Goal: Information Seeking & Learning: Learn about a topic

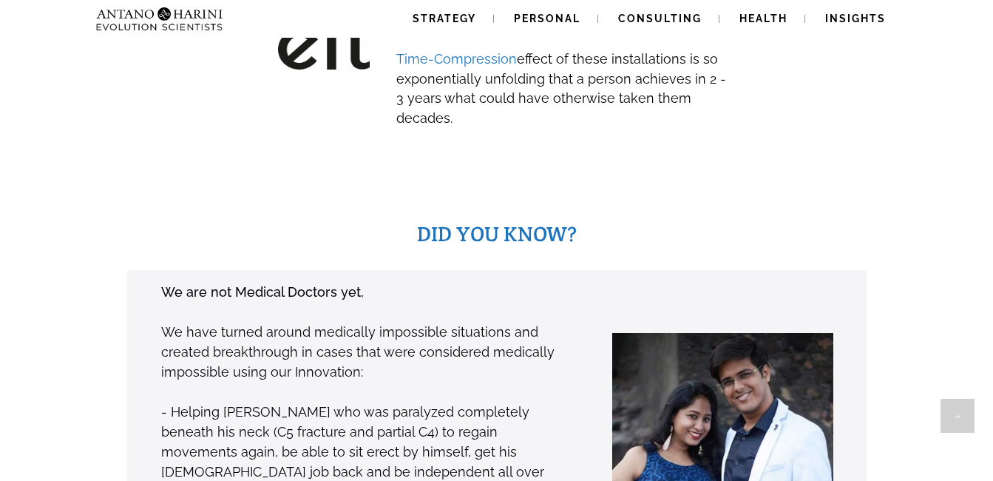
scroll to position [676, 0]
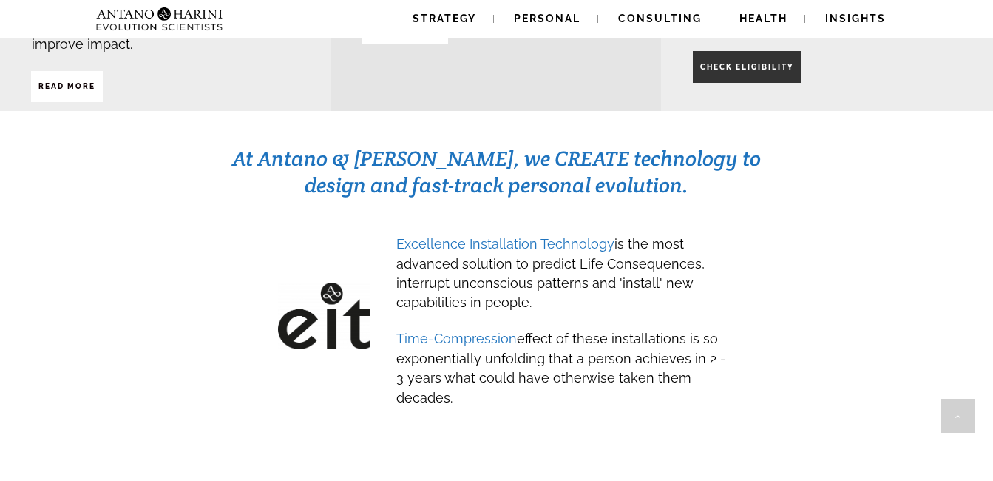
click at [720, 59] on span "CHECK ELIGIBILITY" at bounding box center [747, 67] width 94 height 25
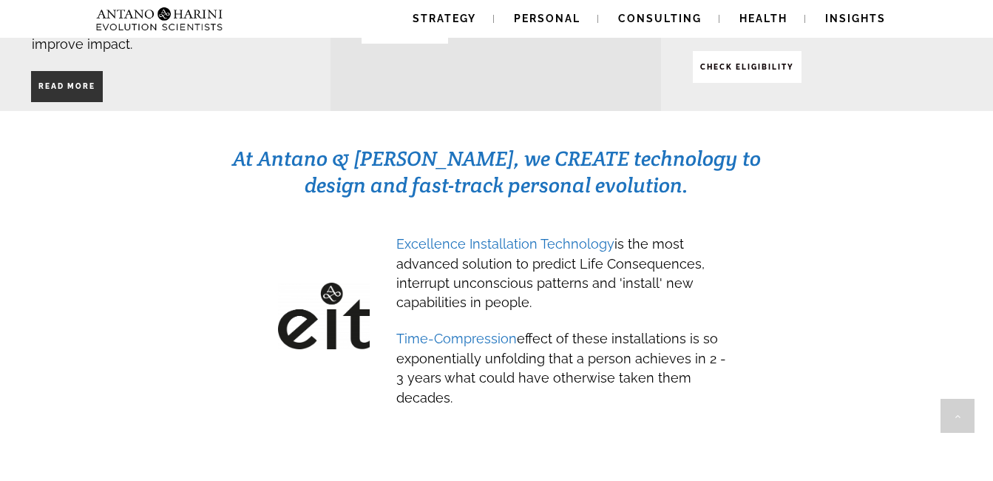
click at [94, 75] on span "Read More" at bounding box center [66, 86] width 57 height 25
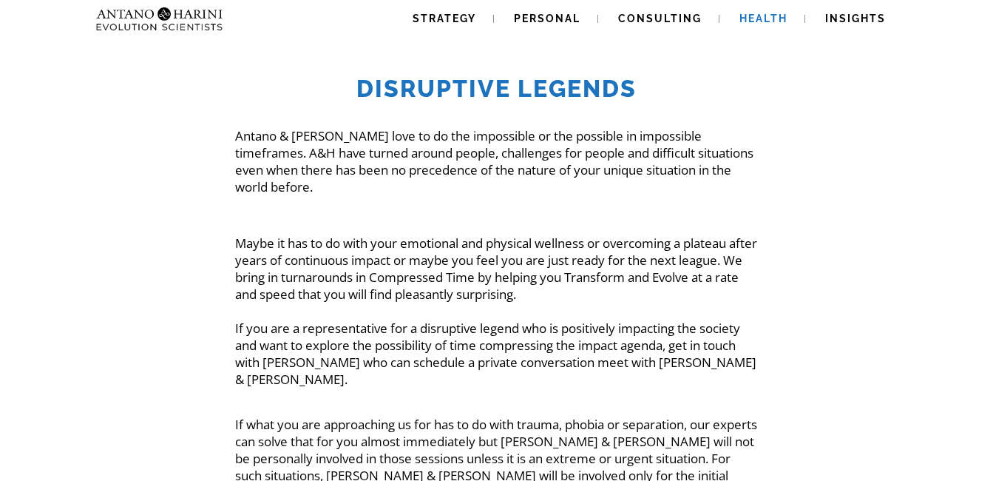
click at [770, 20] on span "Health" at bounding box center [763, 19] width 48 height 12
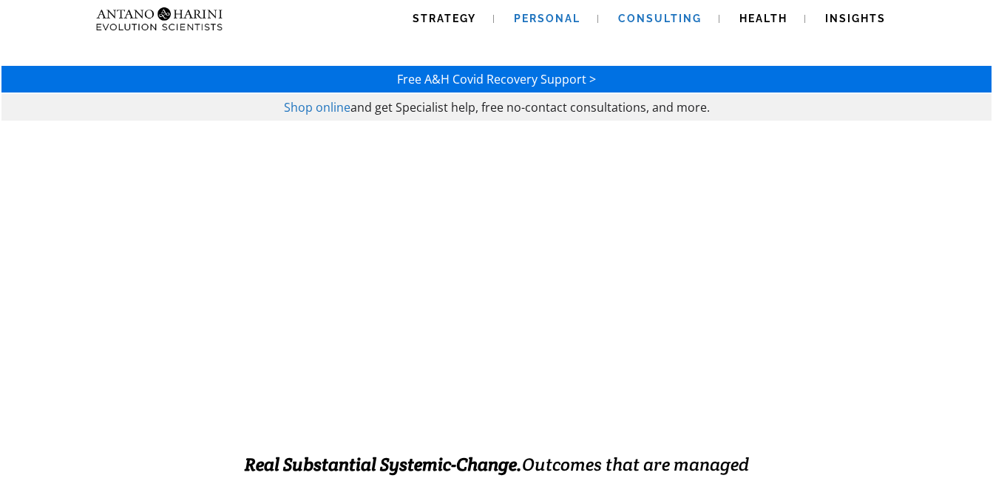
click at [529, 21] on span "Personal" at bounding box center [547, 19] width 67 height 12
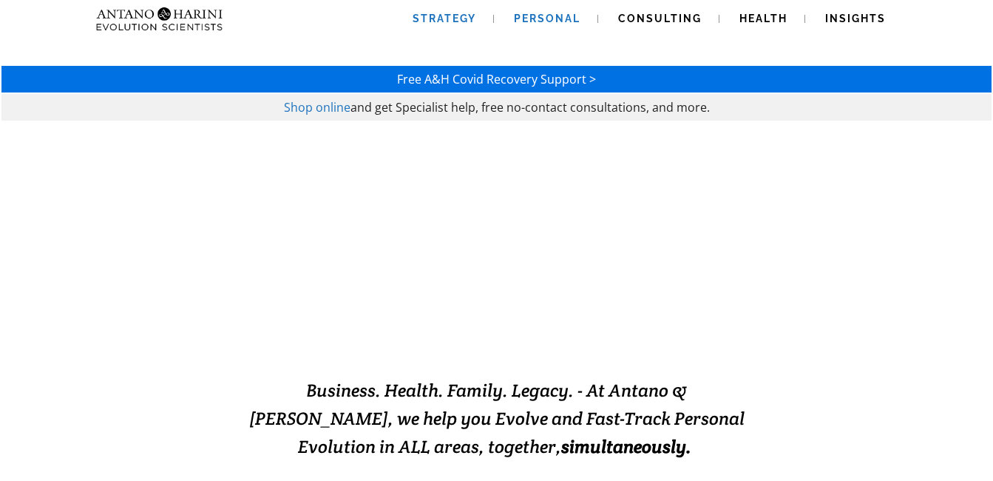
click at [440, 18] on span "Strategy" at bounding box center [444, 19] width 64 height 12
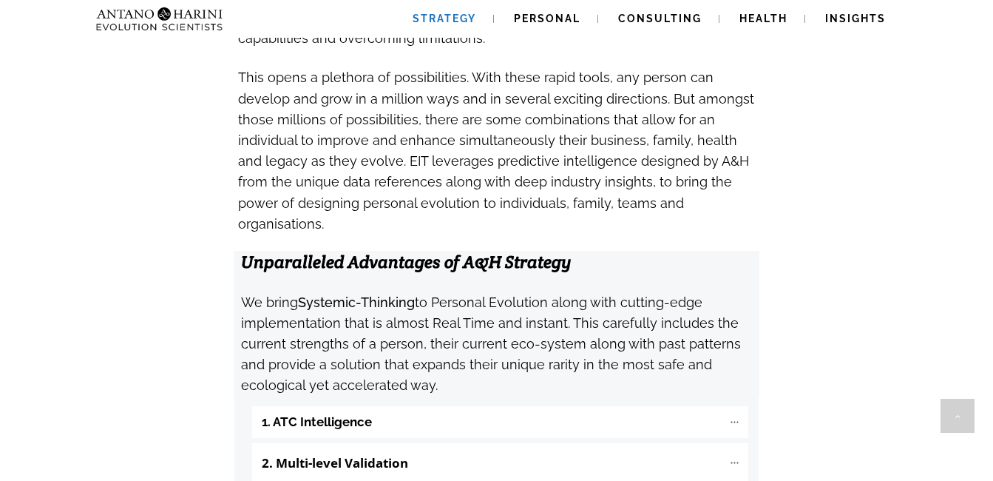
scroll to position [1552, 0]
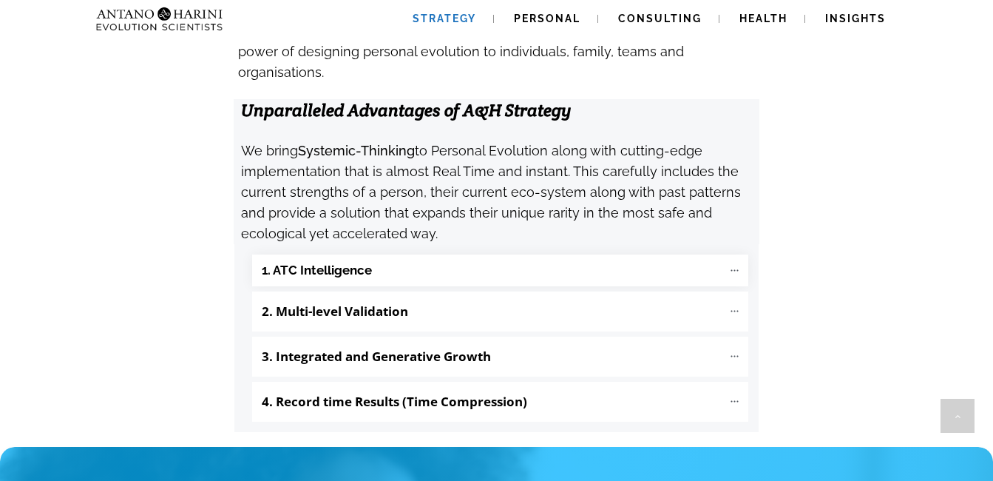
click at [306, 262] on b "1. ATC Intelligence" at bounding box center [317, 270] width 110 height 17
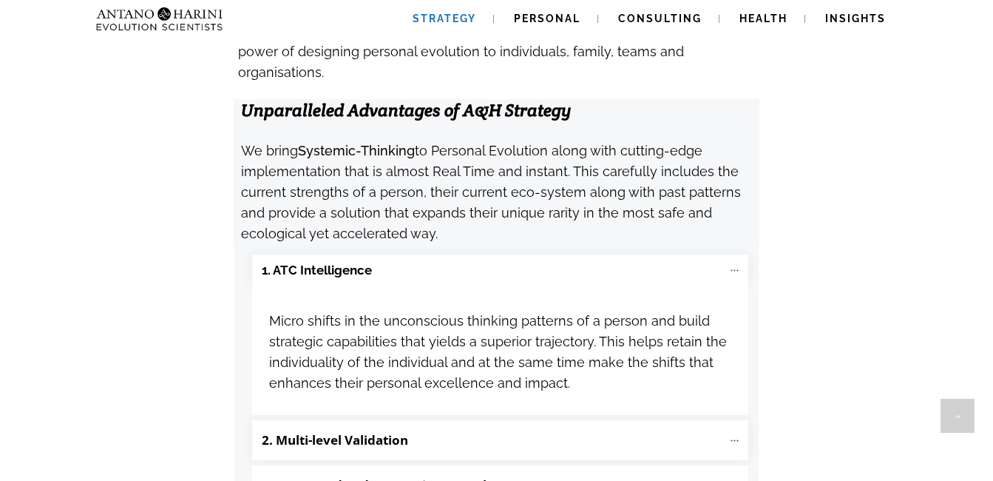
click at [375, 431] on b "2. Multi-level Validation" at bounding box center [335, 439] width 146 height 17
click at [866, 13] on span "Insights" at bounding box center [855, 19] width 61 height 12
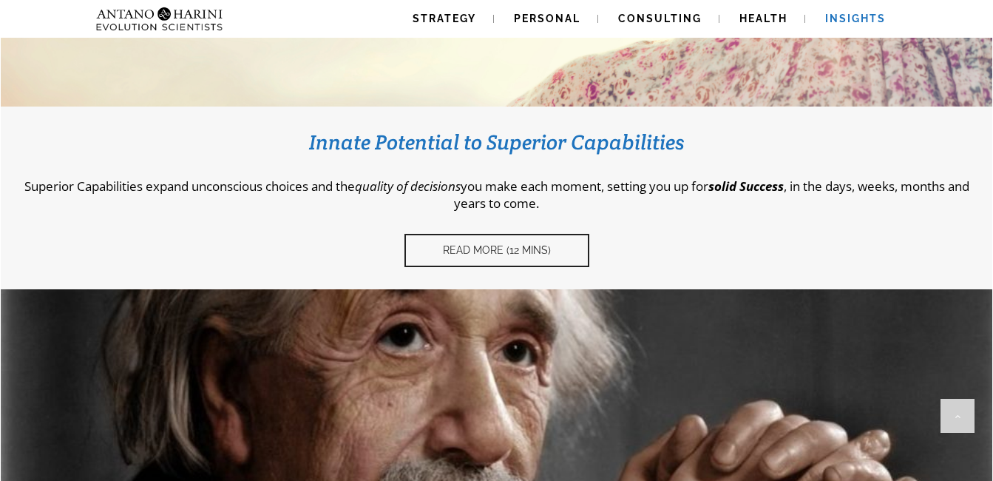
scroll to position [67, 0]
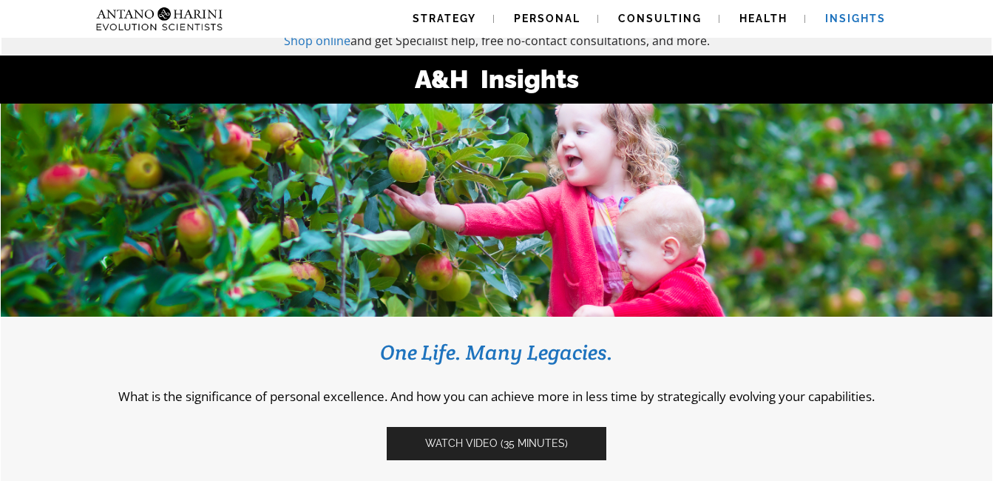
click at [547, 449] on link "Watch video (35 Minutes)" at bounding box center [497, 443] width 220 height 33
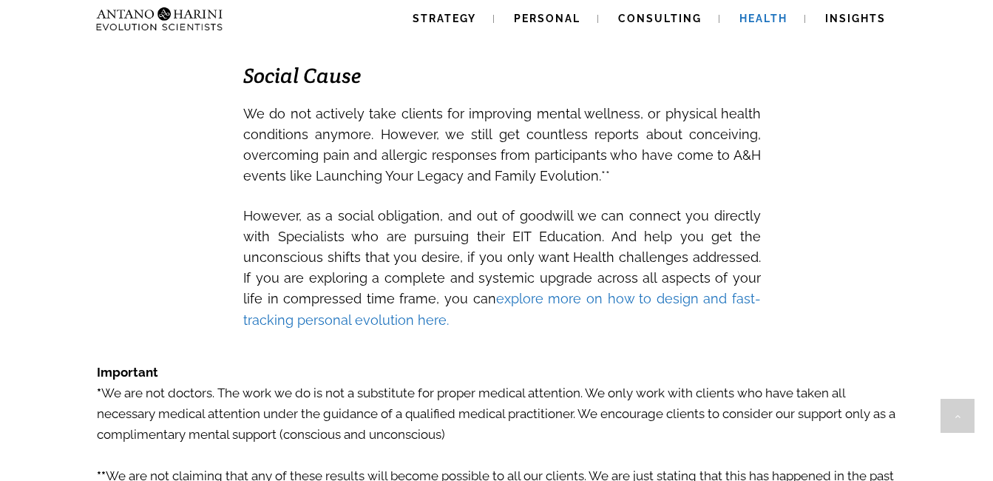
scroll to position [2292, 0]
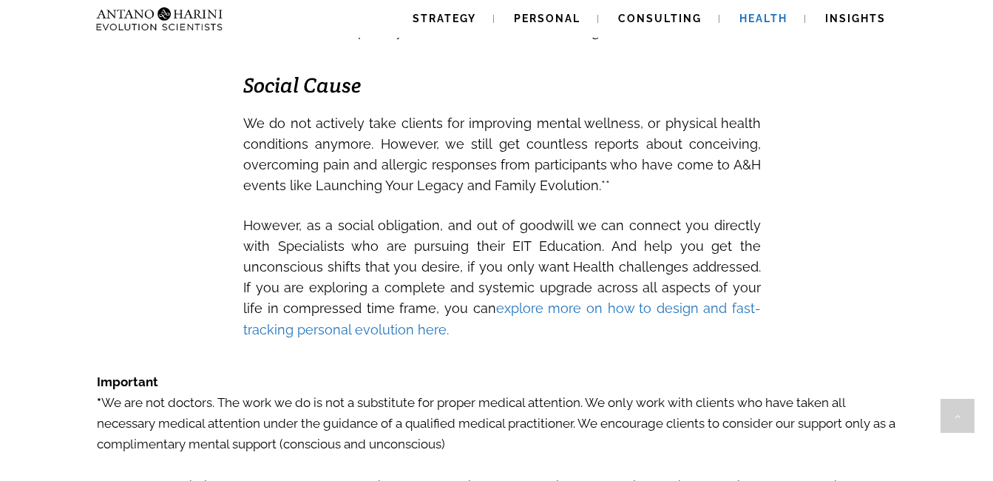
click at [664, 300] on link "explore more on how to design and fast-tracking personal evolution here." at bounding box center [501, 318] width 517 height 36
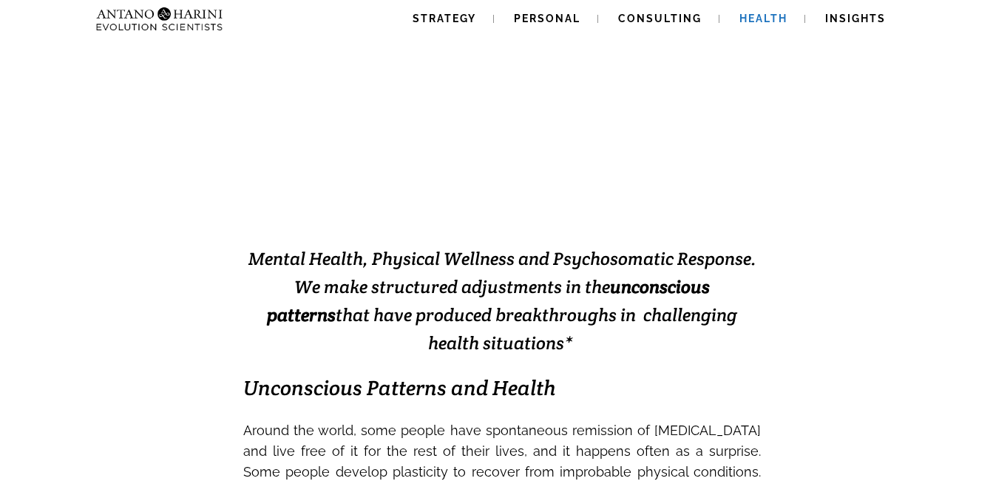
scroll to position [0, 0]
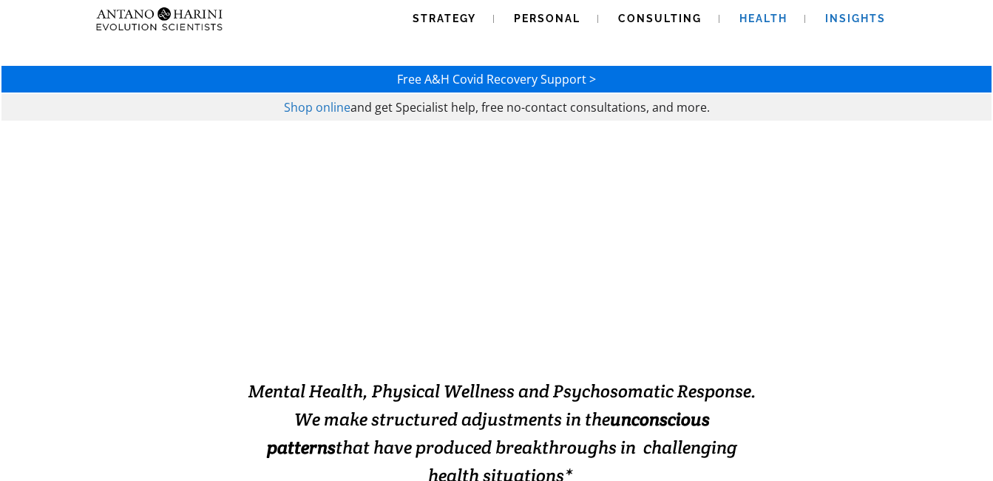
click at [842, 14] on span "Insights" at bounding box center [855, 19] width 61 height 12
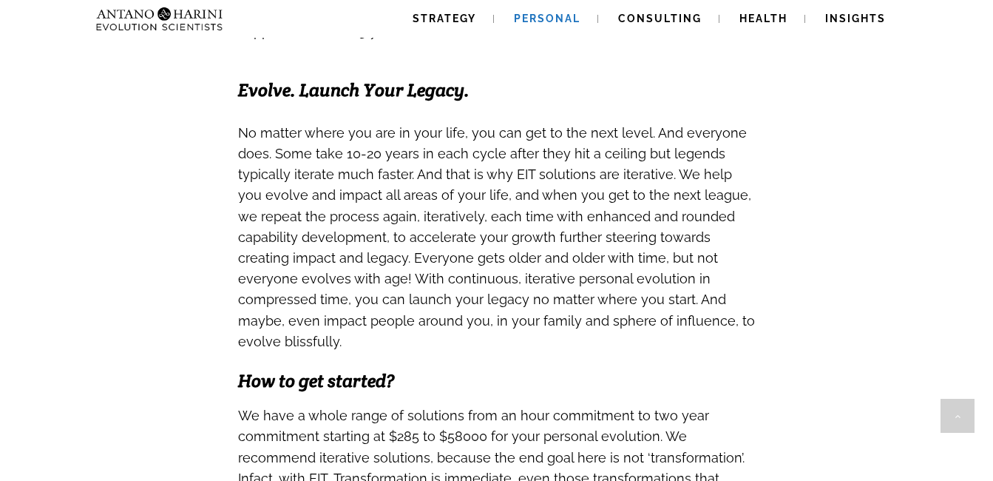
scroll to position [1405, 0]
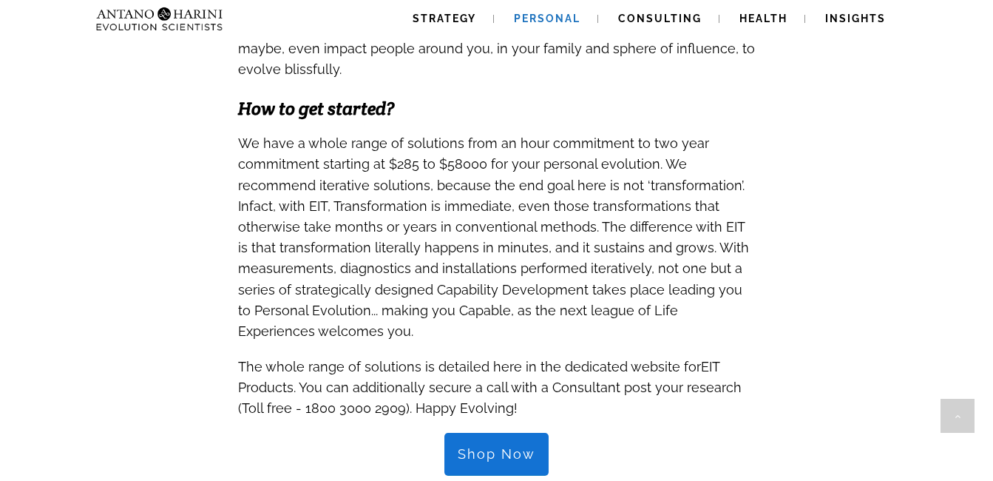
click at [504, 432] on link "Shop Now" at bounding box center [496, 453] width 104 height 43
click at [478, 446] on span "Shop Now" at bounding box center [497, 454] width 78 height 16
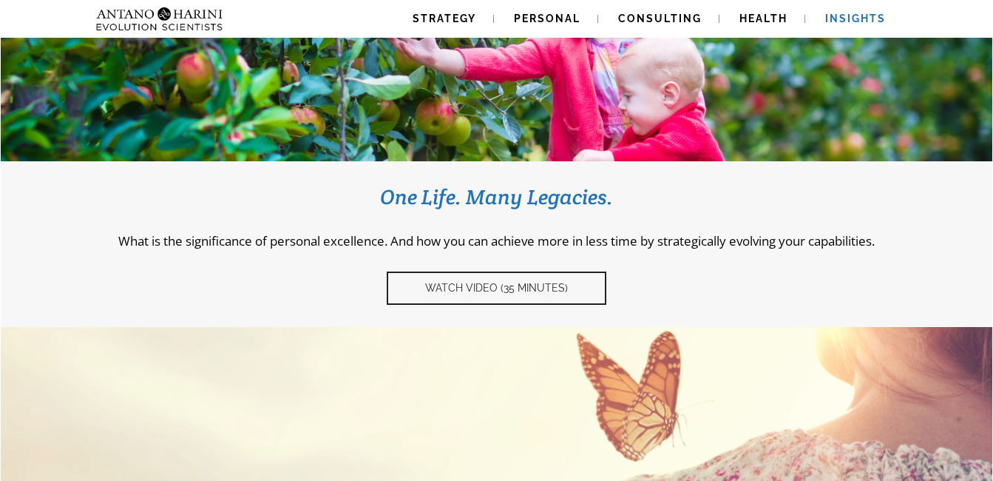
scroll to position [665, 0]
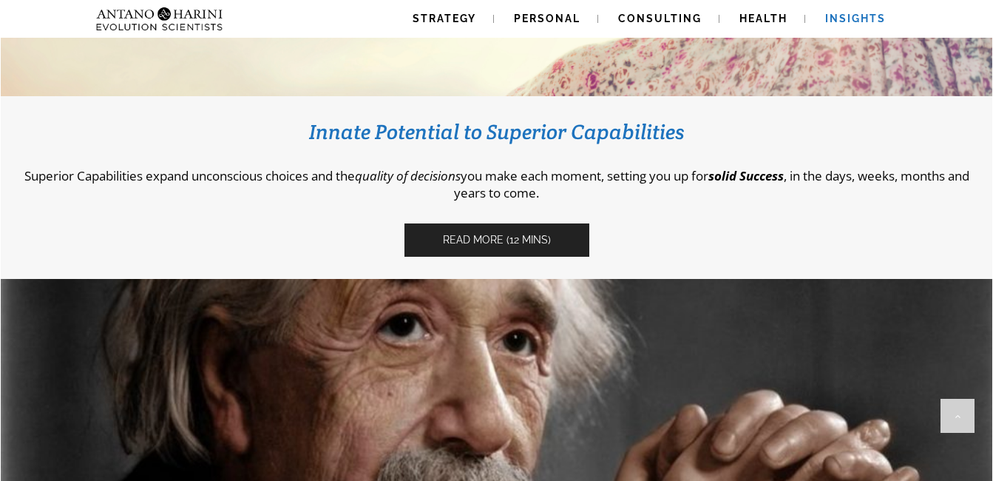
click at [491, 242] on span "Read More (12 Mins)" at bounding box center [497, 240] width 108 height 13
